Goal: Task Accomplishment & Management: Use online tool/utility

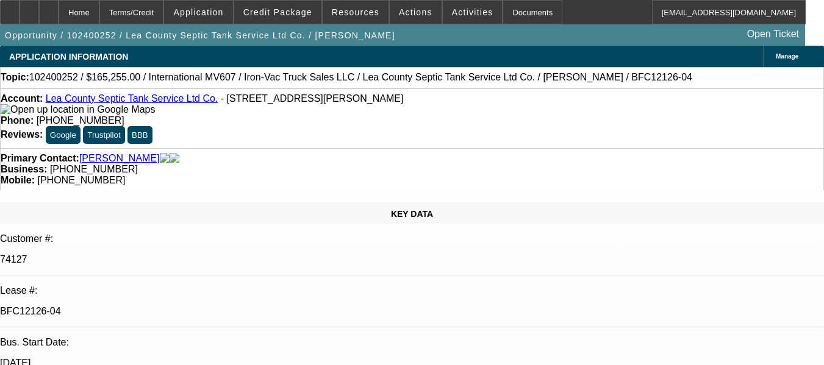
select select "0"
select select "0.1"
select select "4"
select select "0"
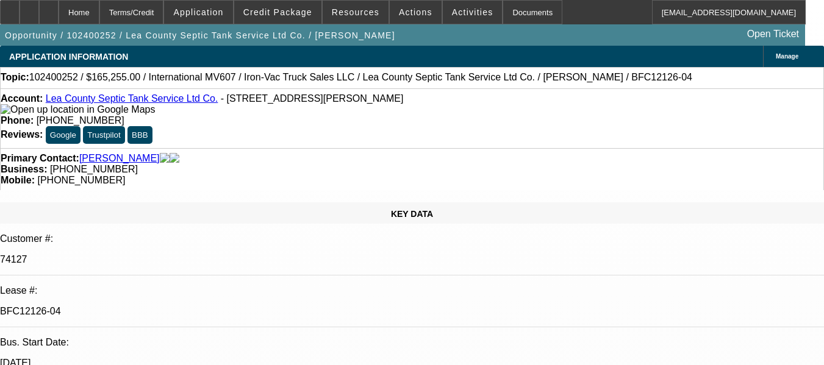
select select "0"
select select "6"
select select "0"
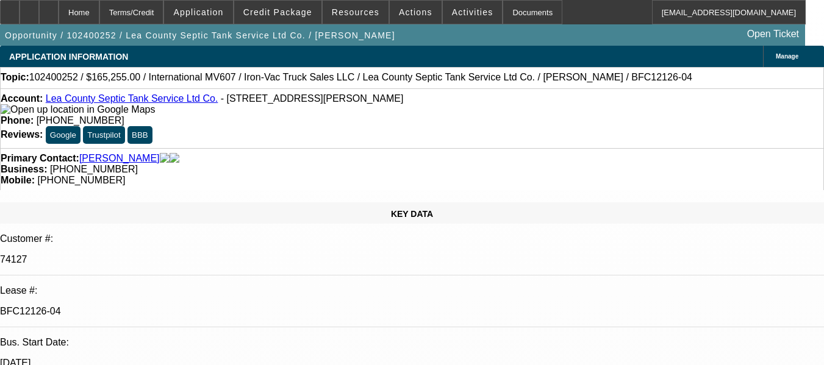
select select "0.1"
select select "4"
select select "0"
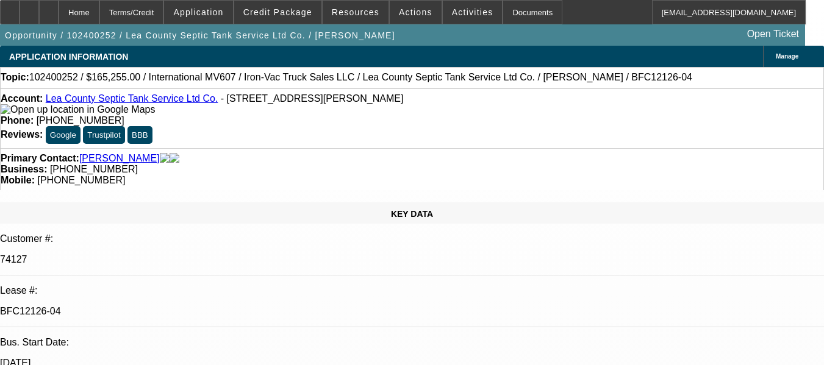
select select "6"
